Goal: Task Accomplishment & Management: Use online tool/utility

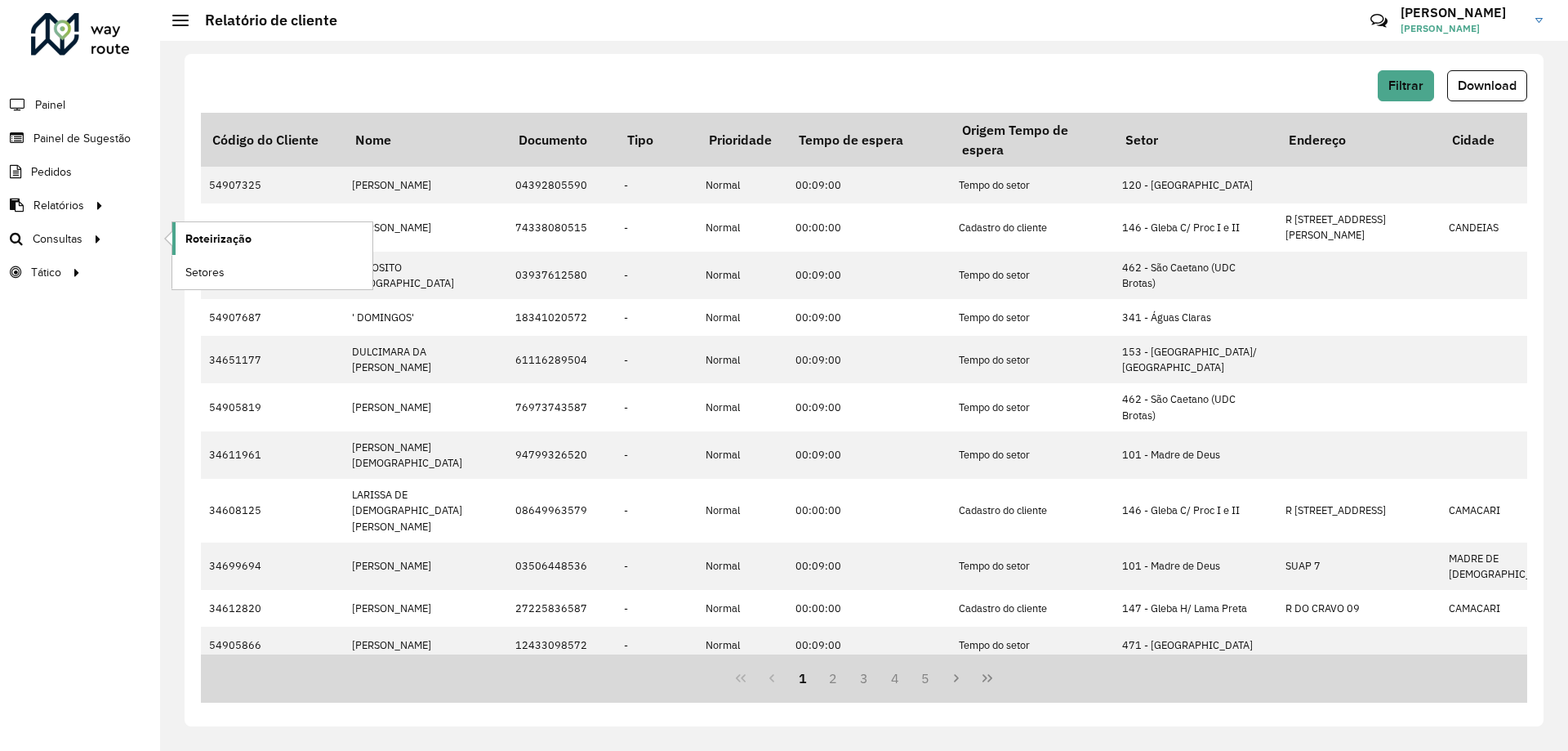
click at [209, 231] on span "Roteirização" at bounding box center [218, 239] width 66 height 17
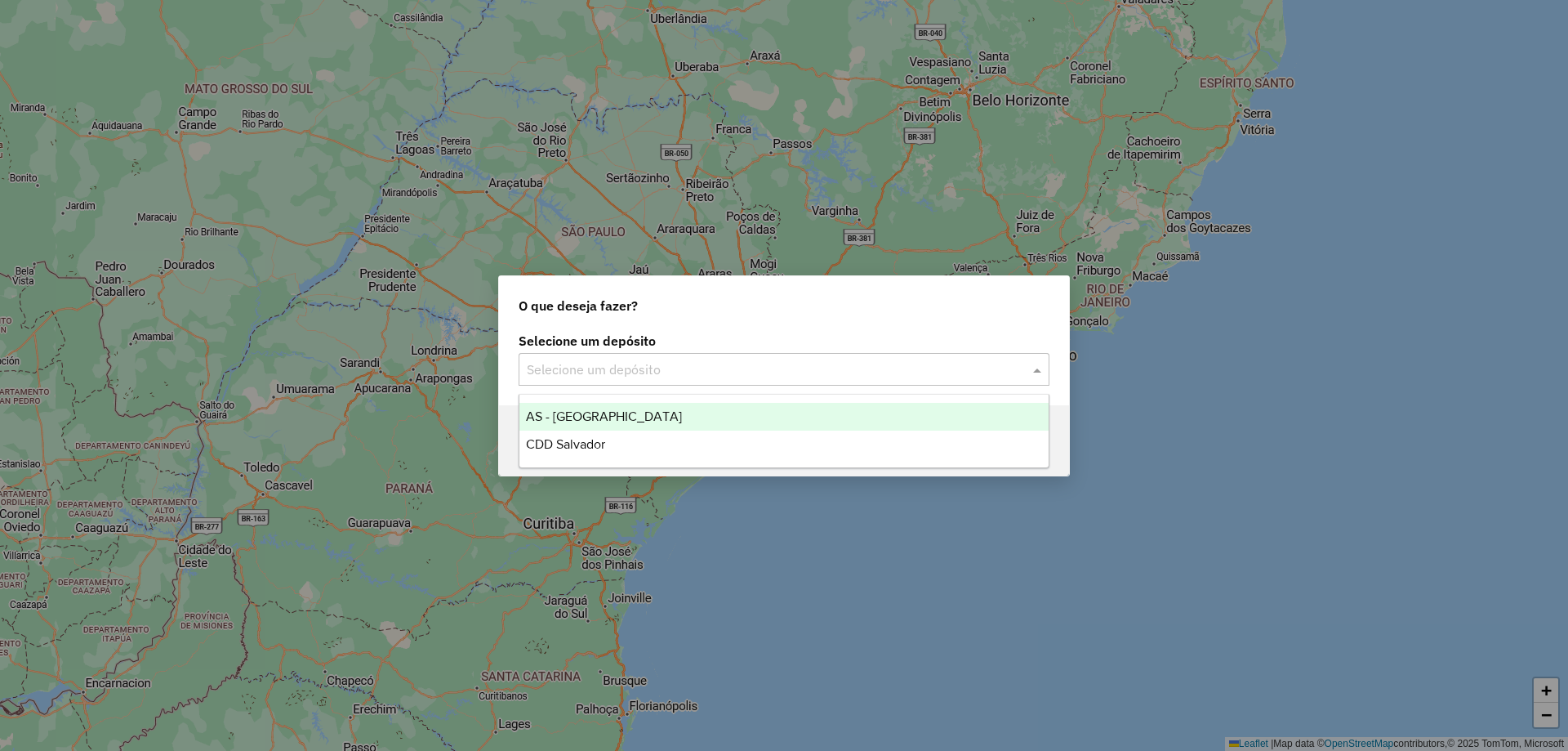
click at [862, 361] on input "text" at bounding box center [768, 370] width 482 height 19
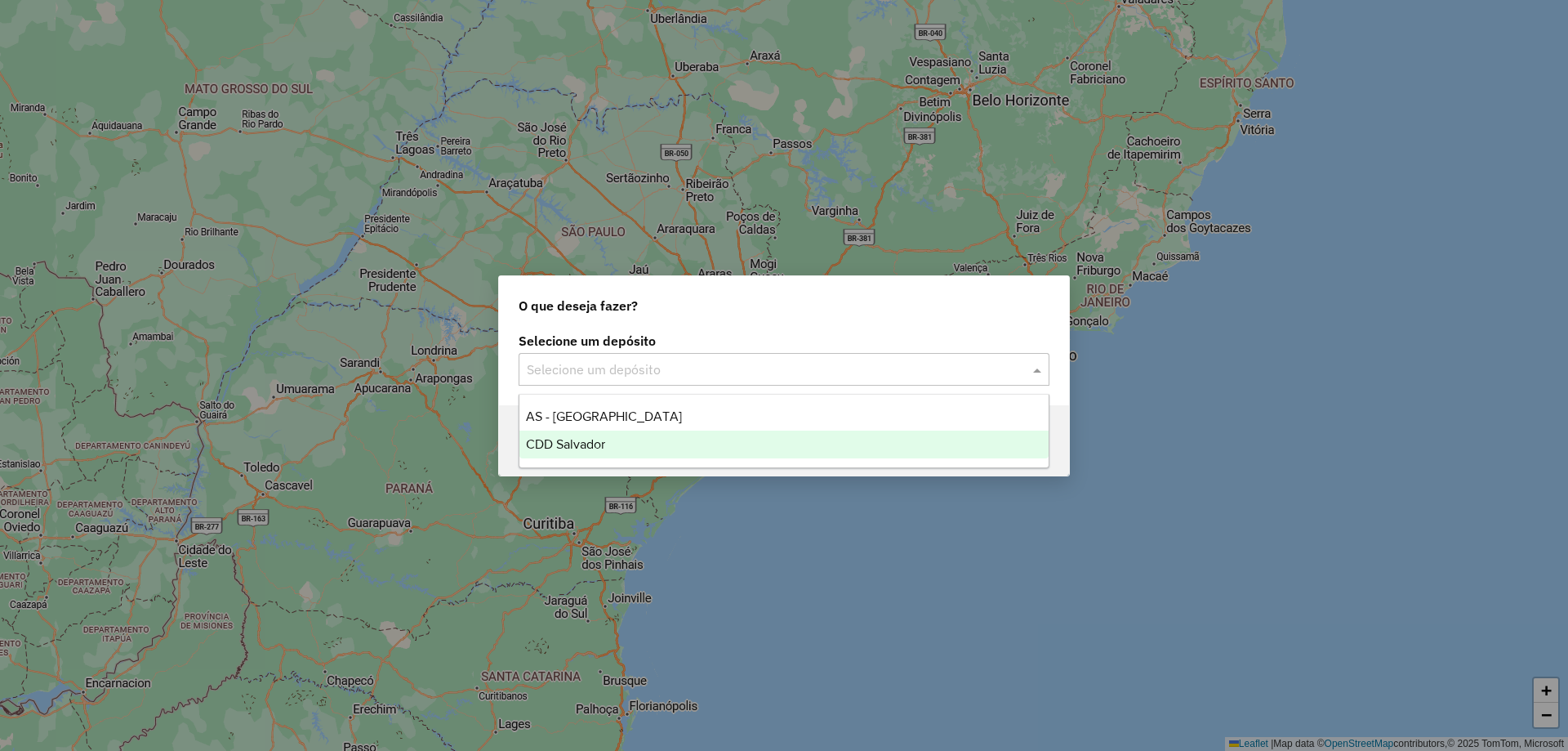
click at [632, 440] on div "CDD Salvador" at bounding box center [783, 444] width 529 height 28
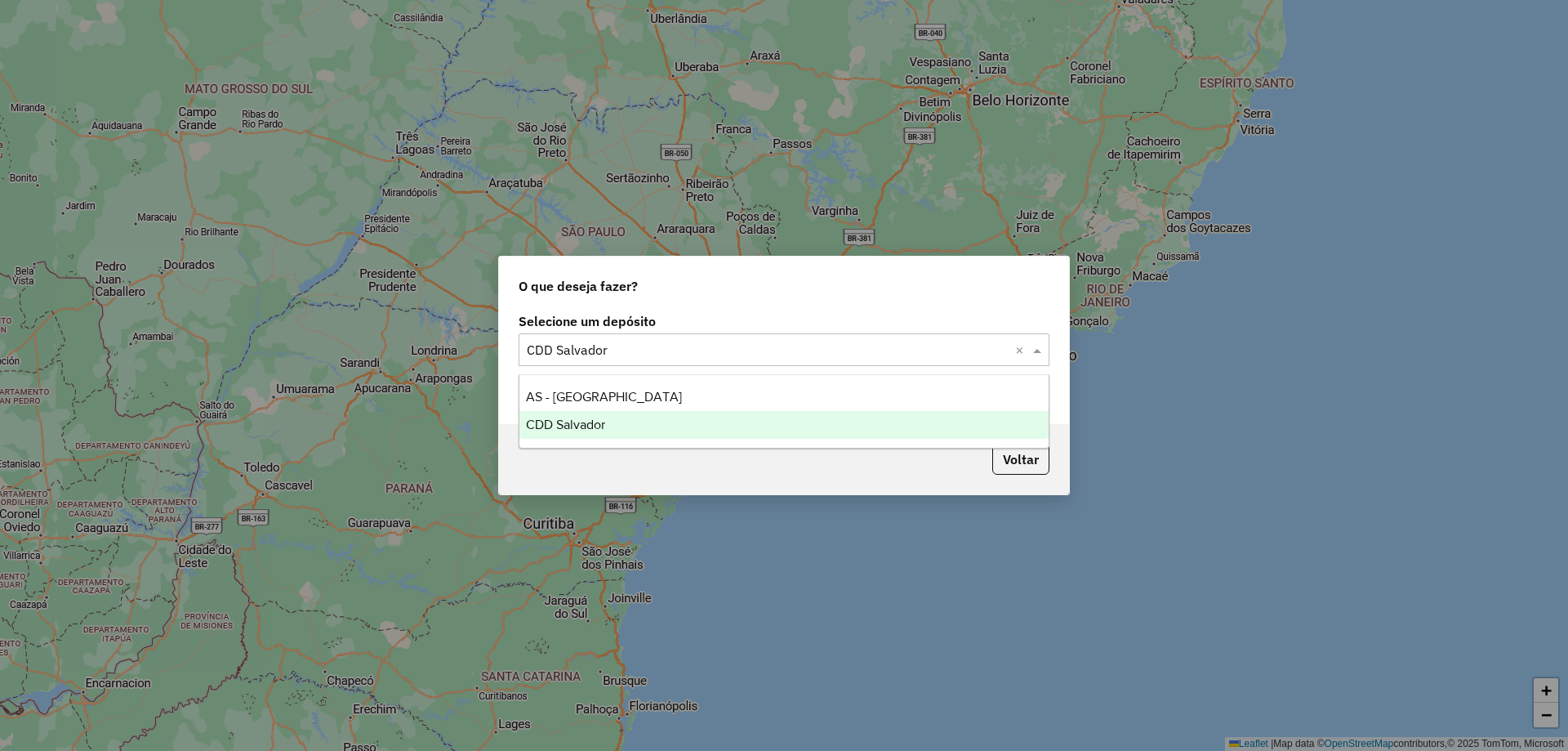
click at [893, 349] on input "text" at bounding box center [768, 350] width 482 height 19
click at [724, 418] on div "CDD Salvador" at bounding box center [783, 425] width 529 height 28
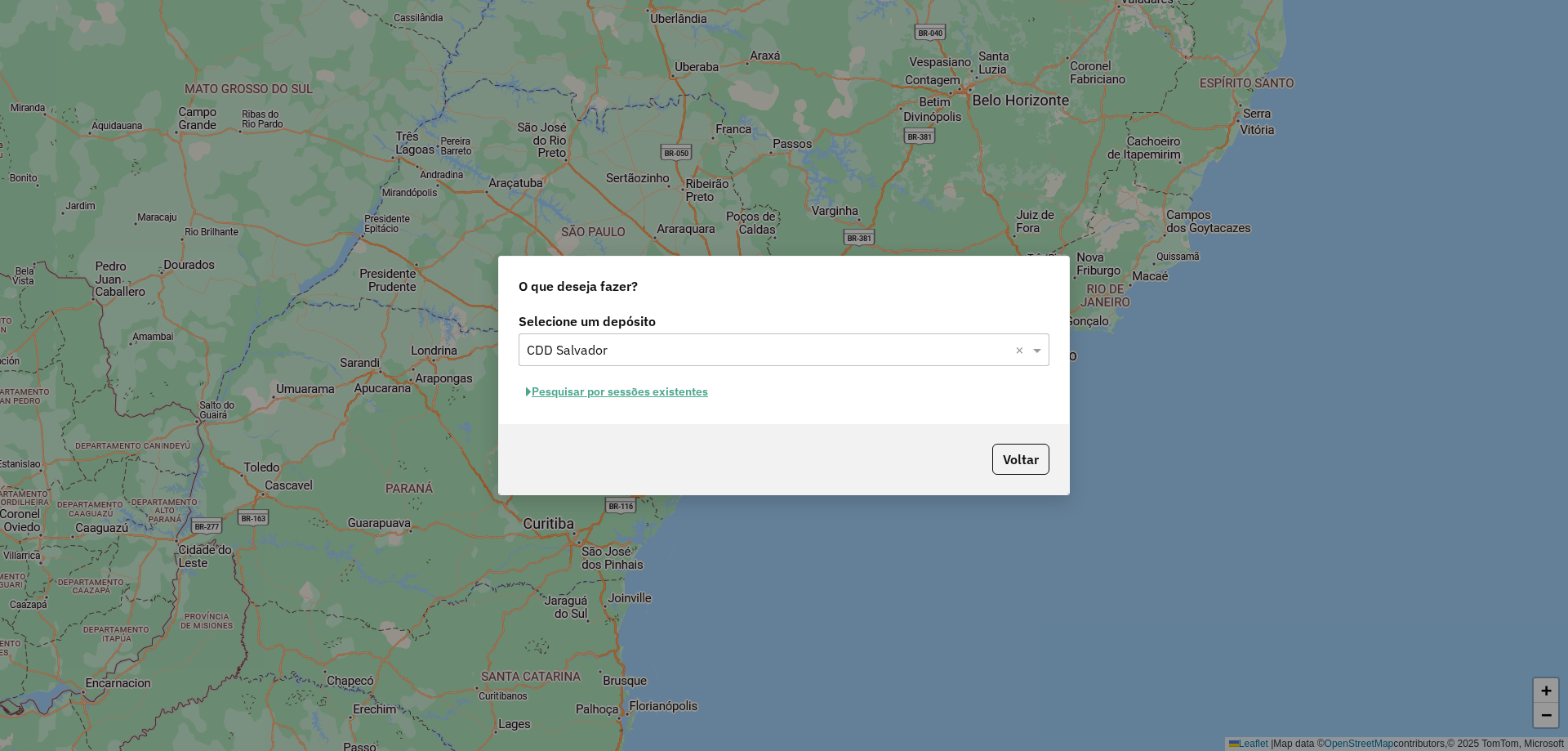
click at [588, 392] on button "Pesquisar por sessões existentes" at bounding box center [617, 391] width 197 height 25
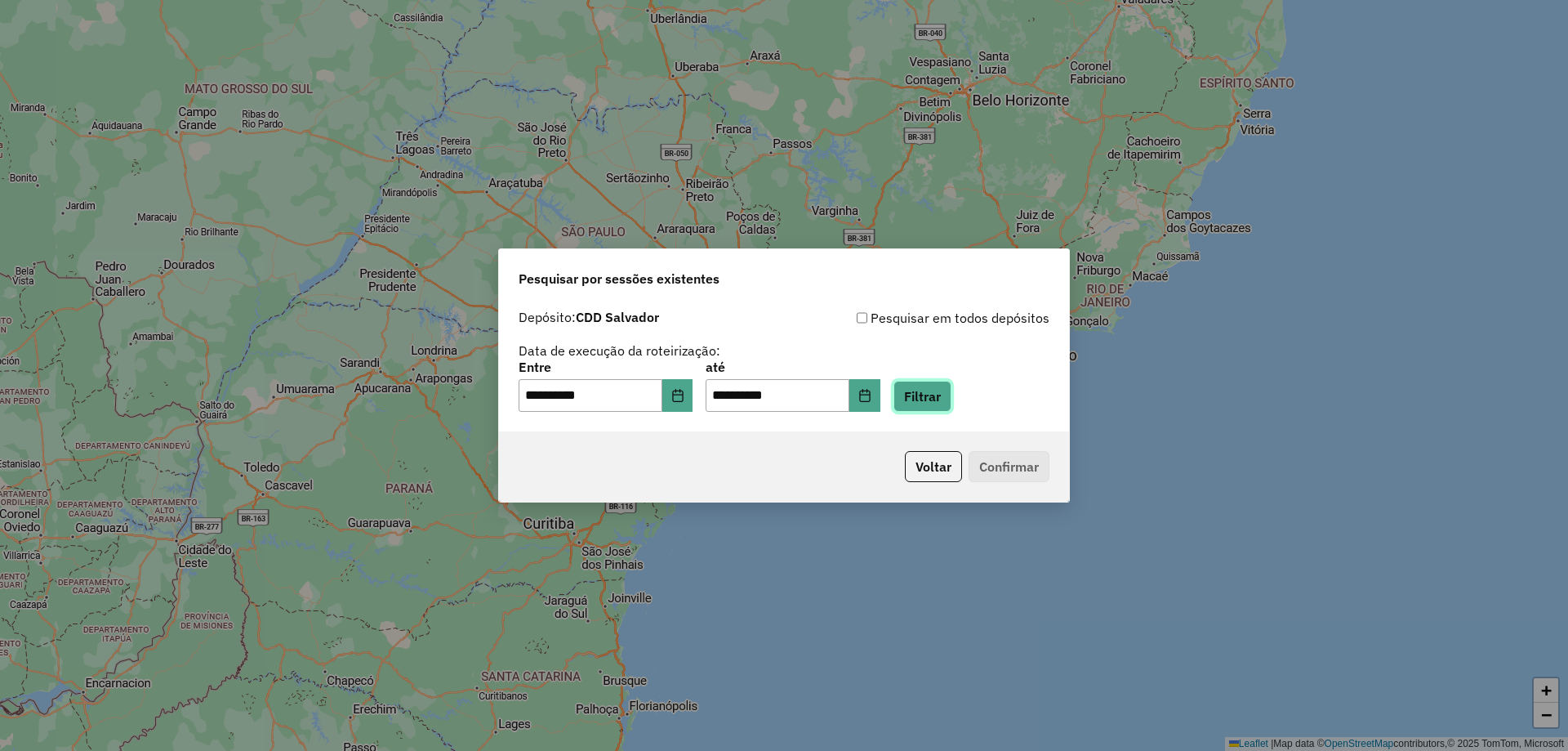
click at [951, 397] on button "Filtrar" at bounding box center [922, 396] width 58 height 31
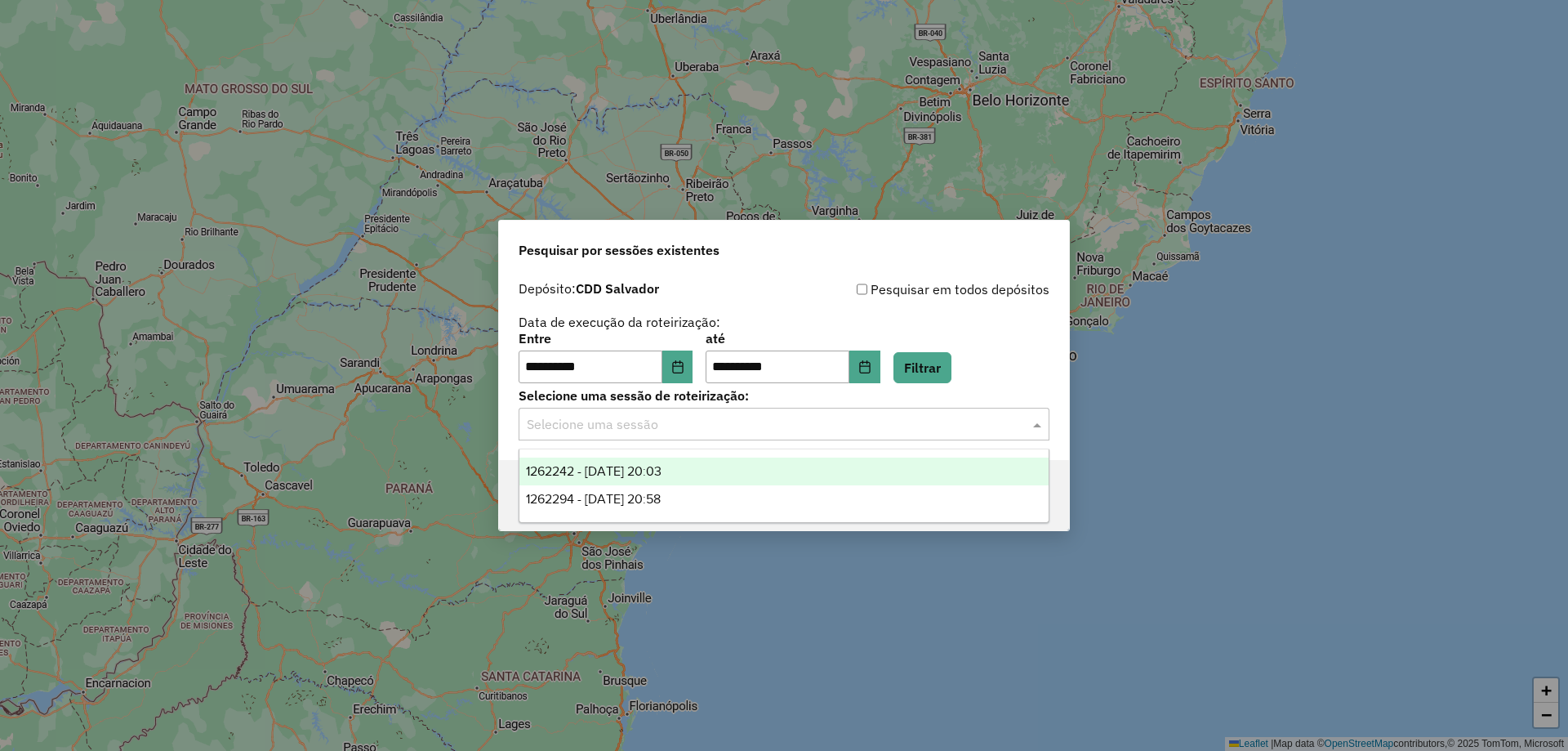
click at [592, 430] on input "text" at bounding box center [768, 425] width 482 height 19
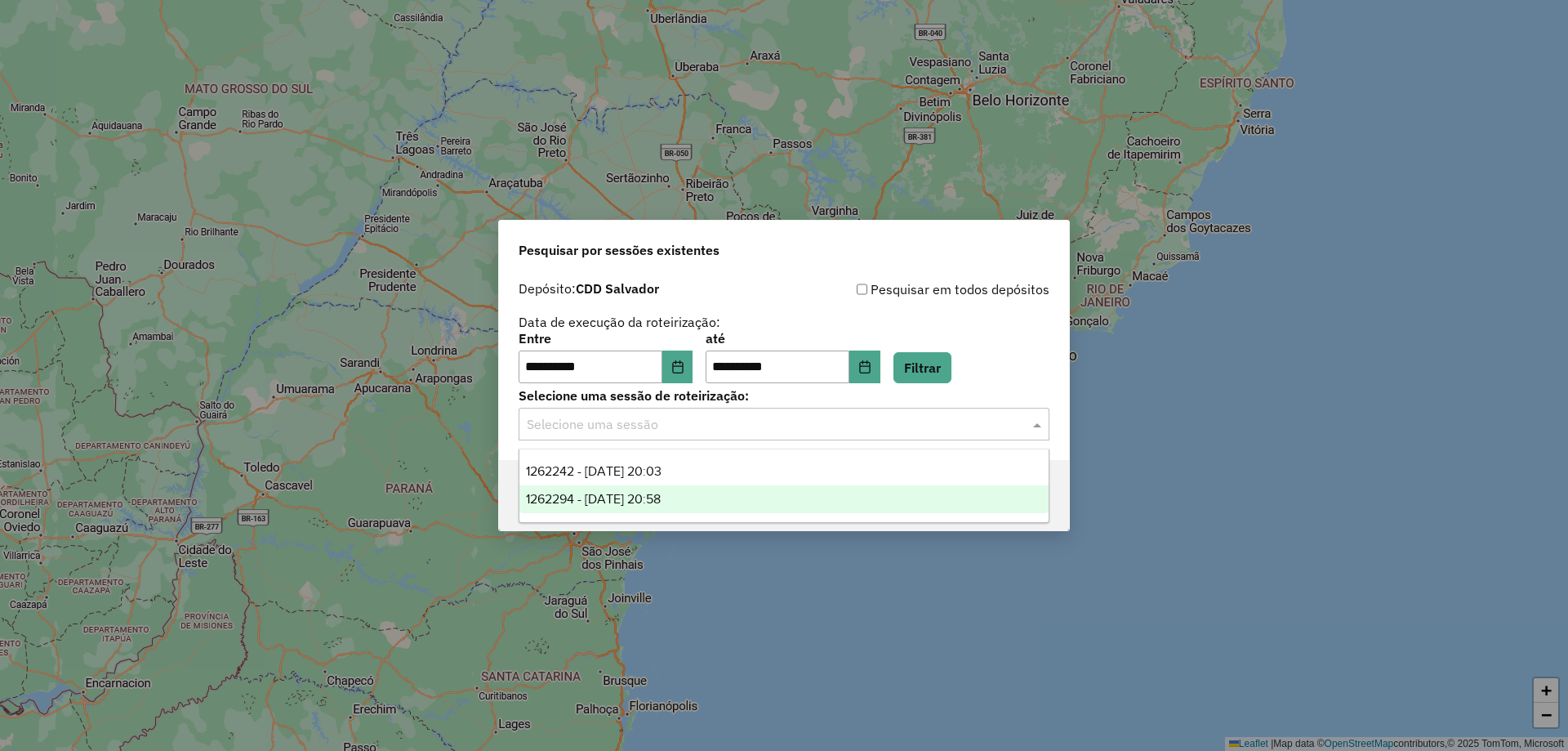
click at [571, 492] on span "1262294 - 09/09/2025 20:58" at bounding box center [593, 498] width 135 height 14
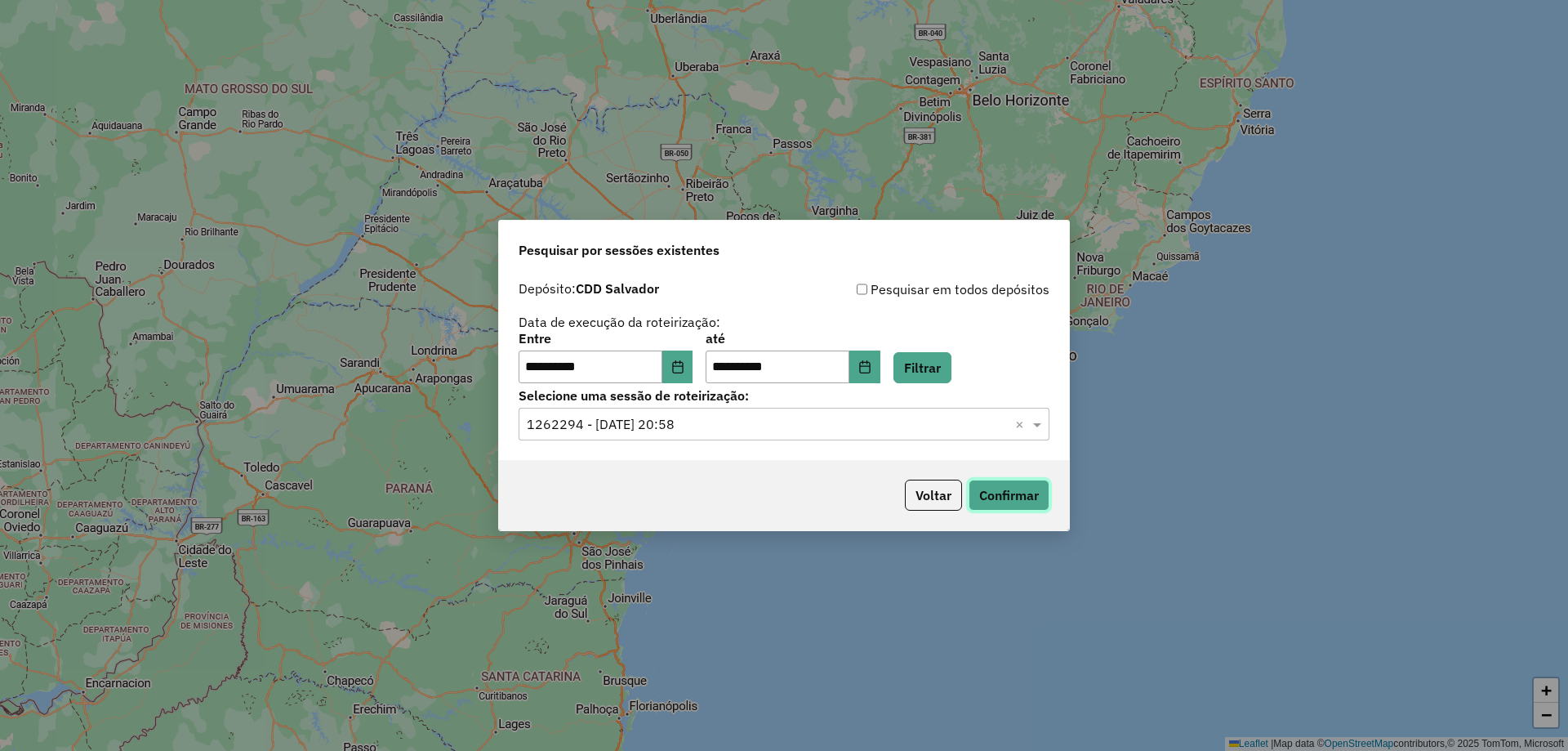
click at [1027, 489] on button "Confirmar" at bounding box center [1009, 495] width 81 height 31
